Goal: Task Accomplishment & Management: Use online tool/utility

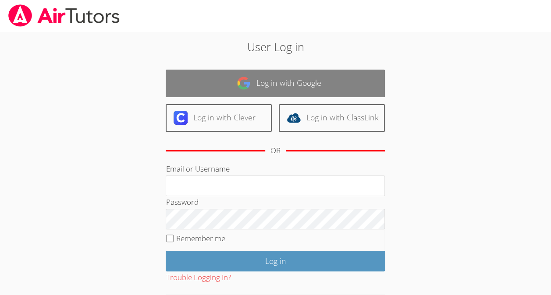
click at [267, 80] on link "Log in with Google" at bounding box center [275, 84] width 219 height 28
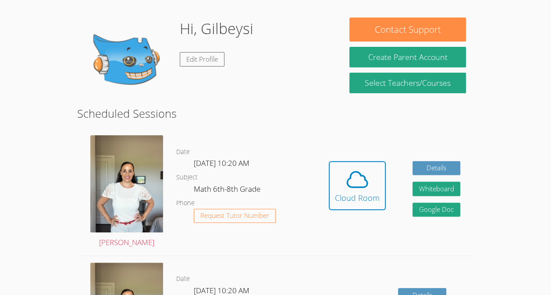
scroll to position [67, 0]
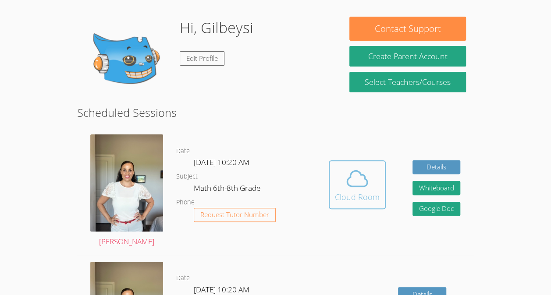
click at [359, 171] on icon at bounding box center [357, 178] width 20 height 15
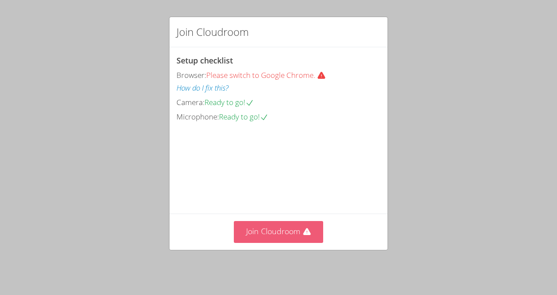
click at [271, 230] on button "Join Cloudroom" at bounding box center [279, 231] width 90 height 21
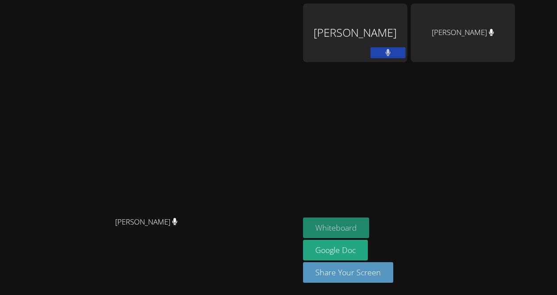
click at [369, 228] on button "Whiteboard" at bounding box center [336, 228] width 66 height 21
